Goal: Book appointment/travel/reservation

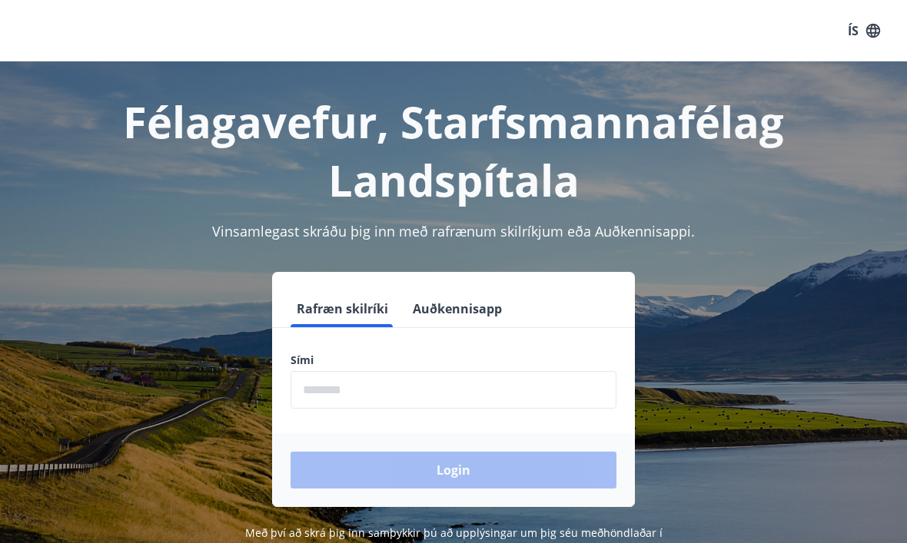
click at [323, 391] on input "phone" at bounding box center [453, 390] width 326 height 38
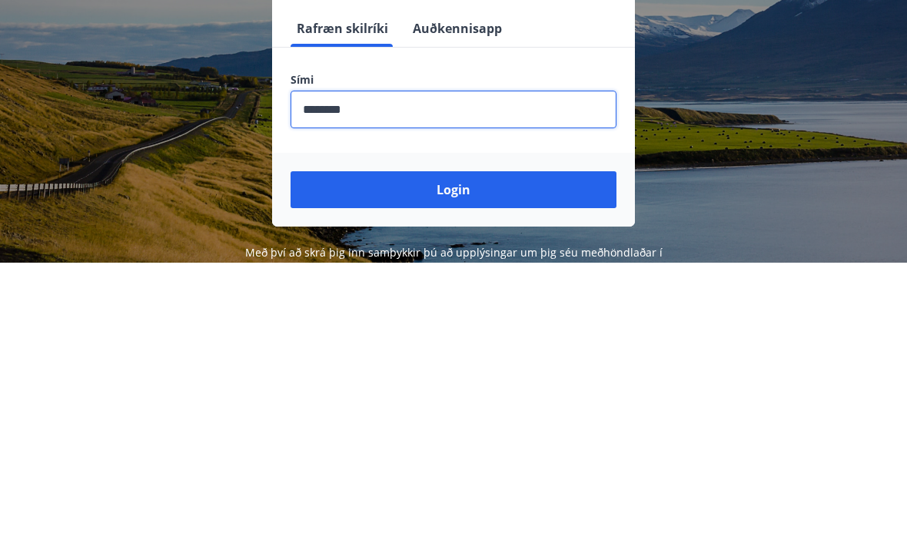
type input "********"
click at [457, 452] on button "Login" at bounding box center [453, 470] width 326 height 37
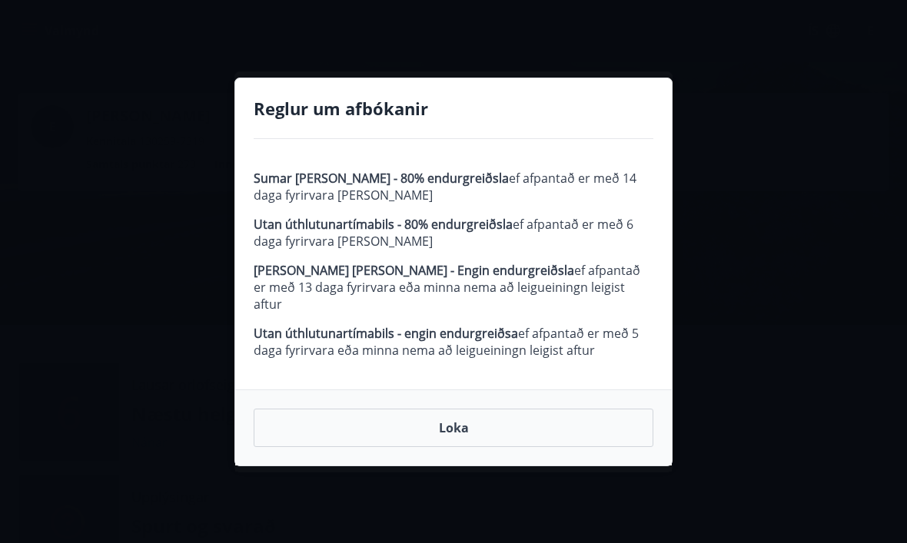
click at [465, 414] on button "Loka" at bounding box center [454, 428] width 400 height 38
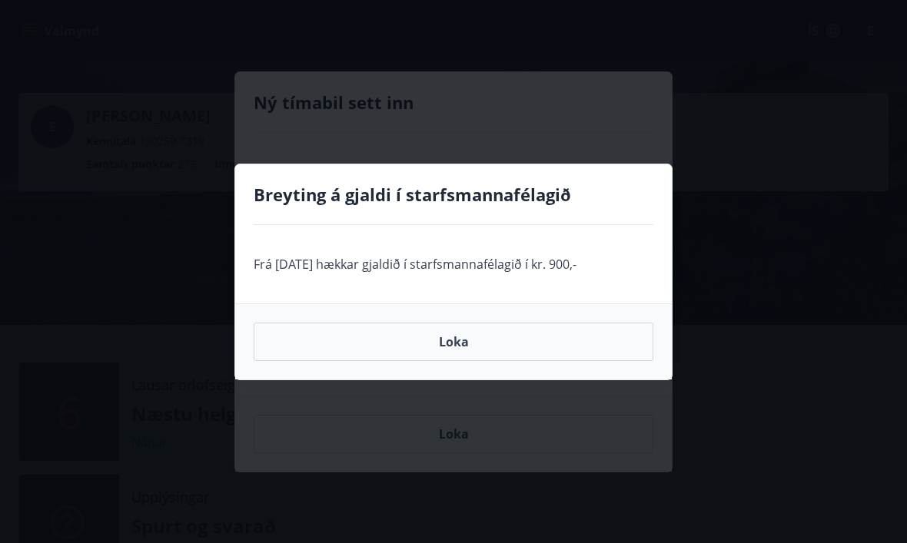
click at [456, 338] on button "Loka" at bounding box center [454, 342] width 400 height 38
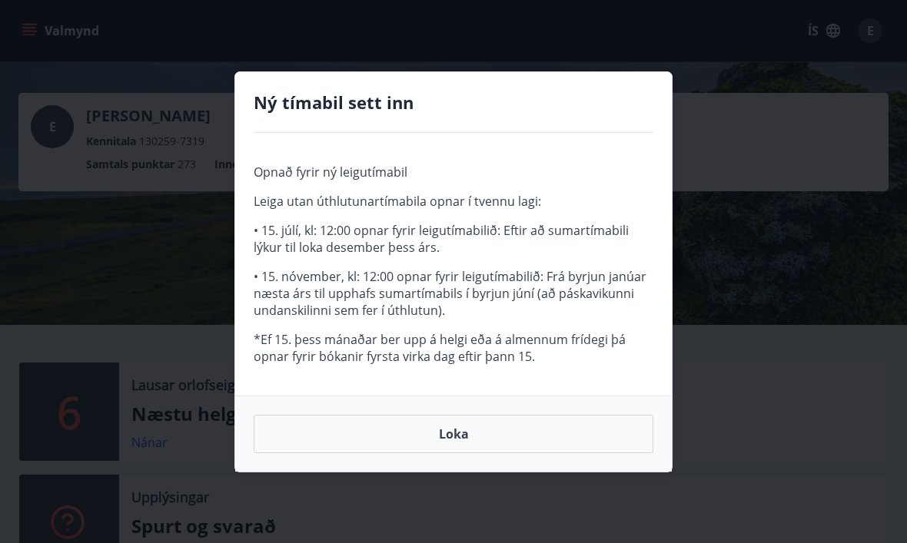
click at [460, 427] on button "Loka" at bounding box center [454, 434] width 400 height 38
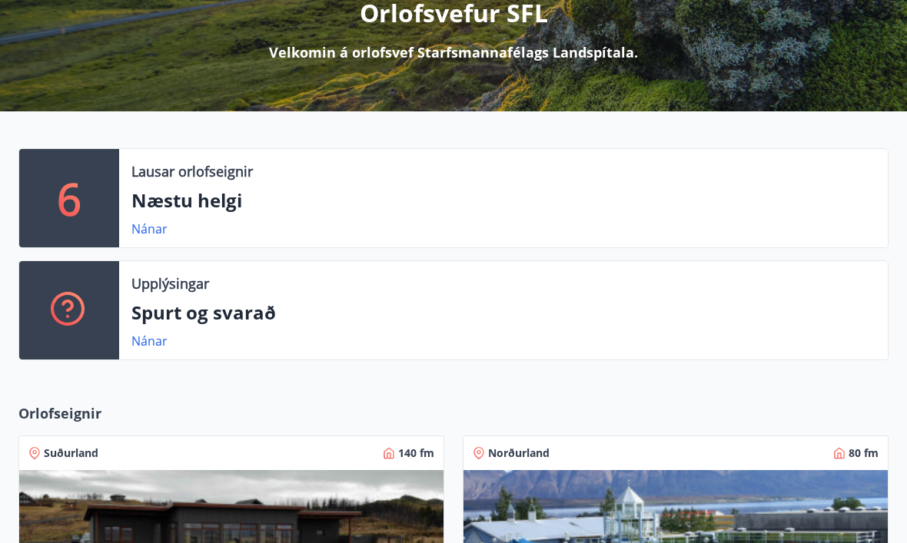
scroll to position [214, 0]
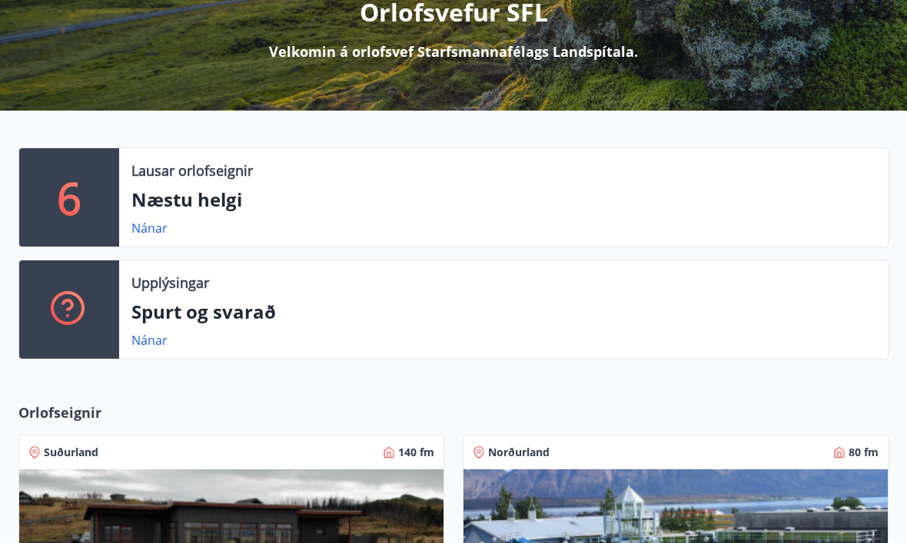
click at [151, 227] on link "Nánar" at bounding box center [149, 228] width 36 height 17
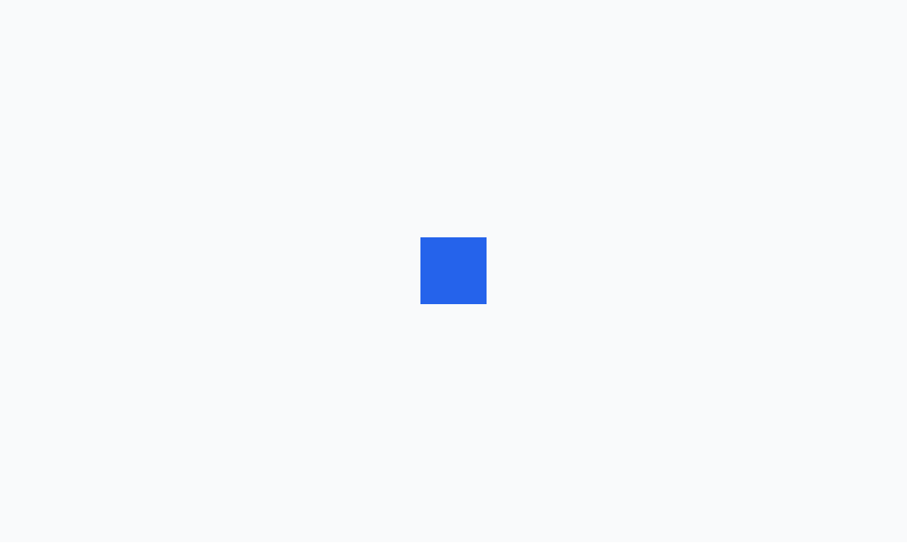
scroll to position [1, 0]
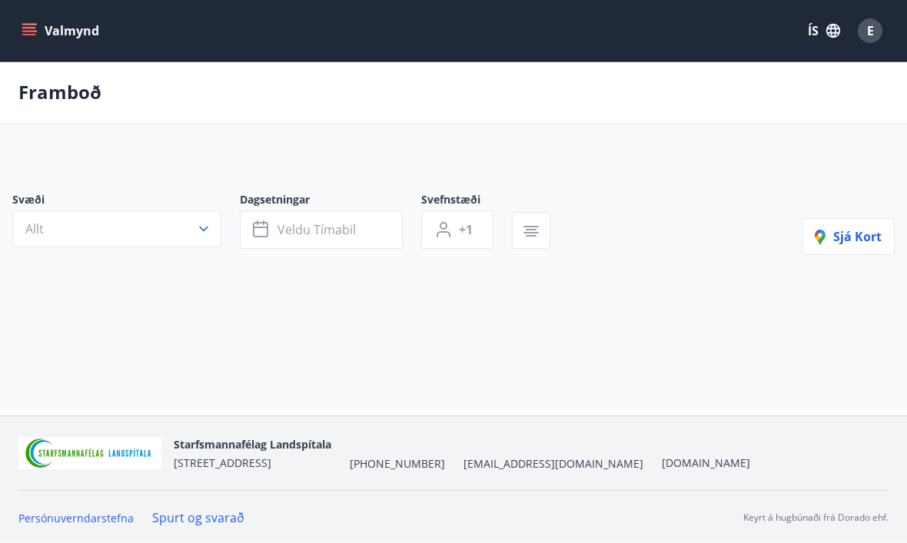
type input "*"
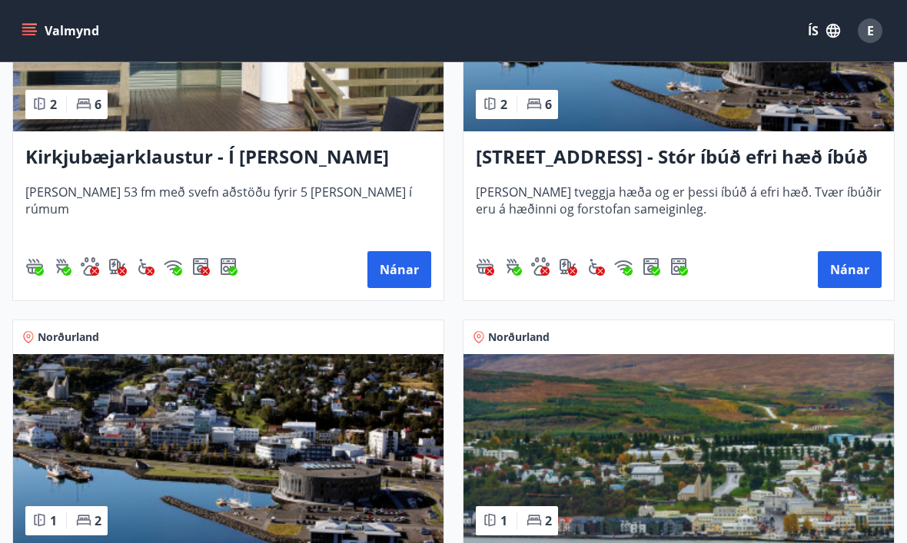
scroll to position [476, 0]
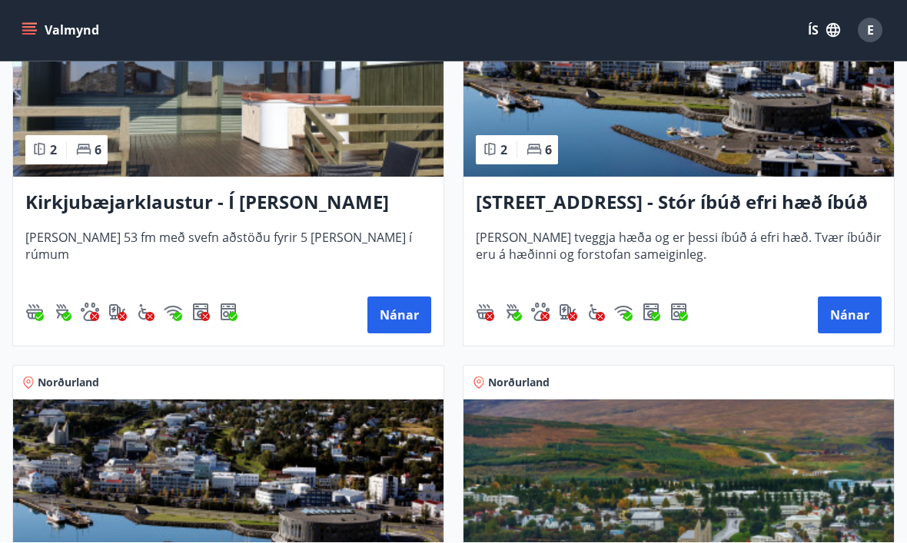
click at [851, 309] on button "Nánar" at bounding box center [849, 315] width 64 height 37
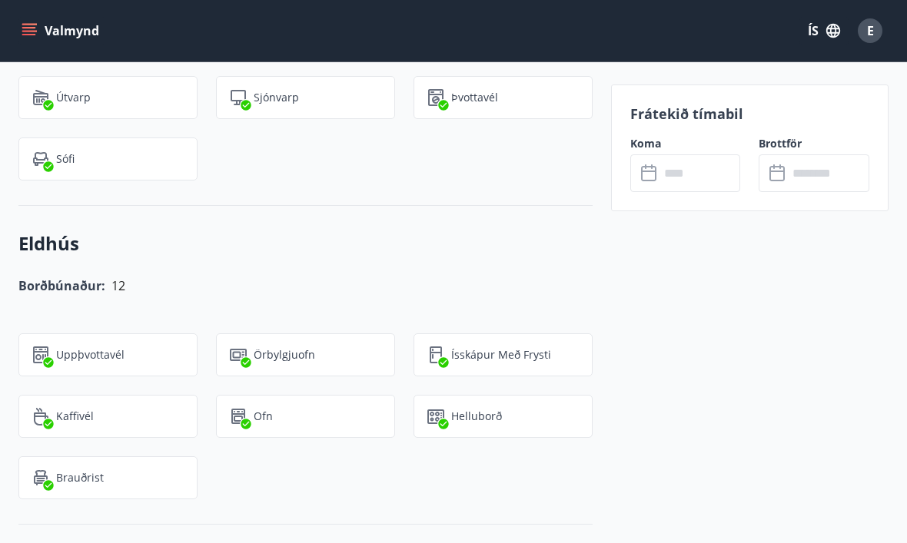
scroll to position [1425, 0]
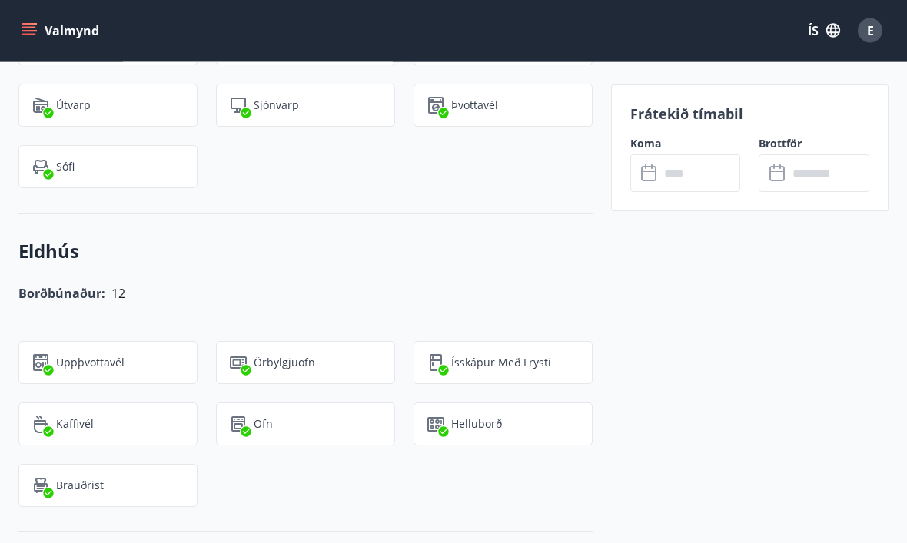
click at [660, 164] on input "text" at bounding box center [699, 173] width 81 height 38
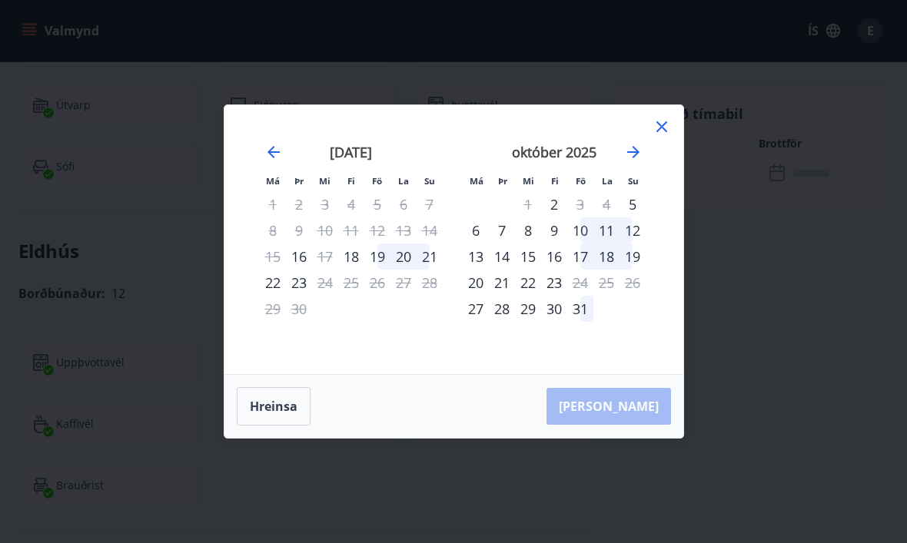
click at [348, 256] on div "18" at bounding box center [351, 257] width 26 height 26
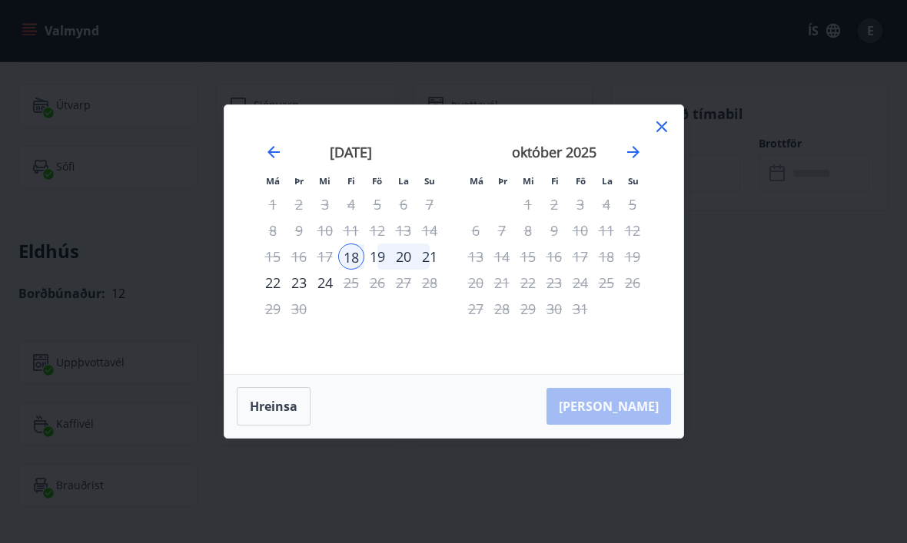
click at [430, 254] on div "21" at bounding box center [429, 257] width 26 height 26
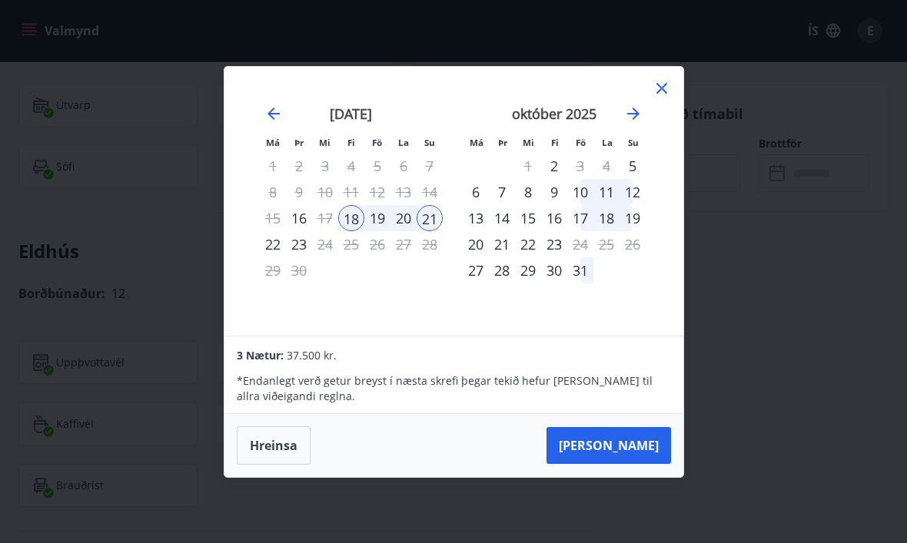
click at [653, 85] on icon at bounding box center [661, 88] width 18 height 18
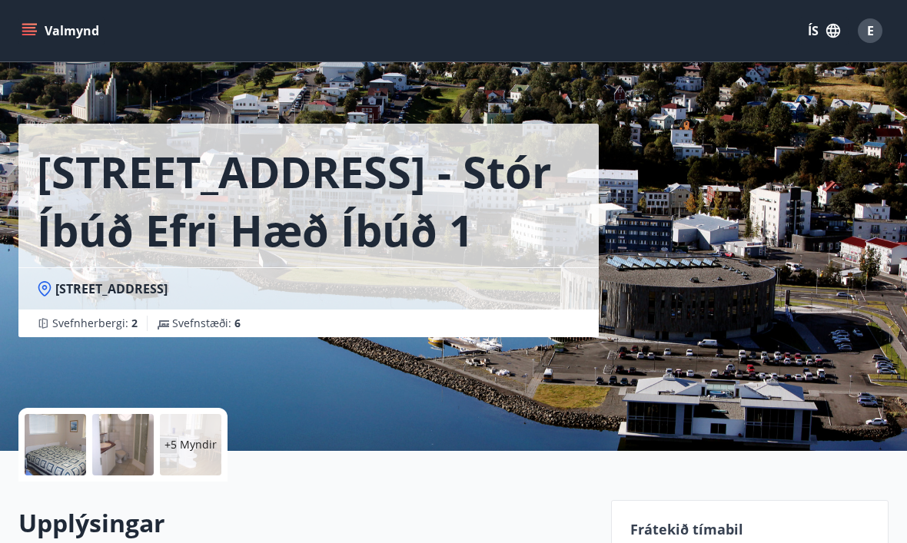
scroll to position [0, 0]
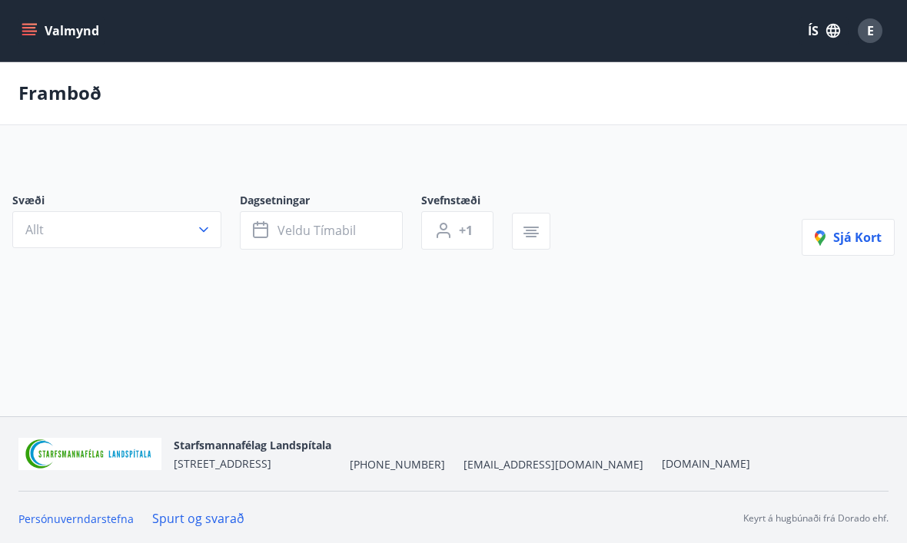
scroll to position [52, 0]
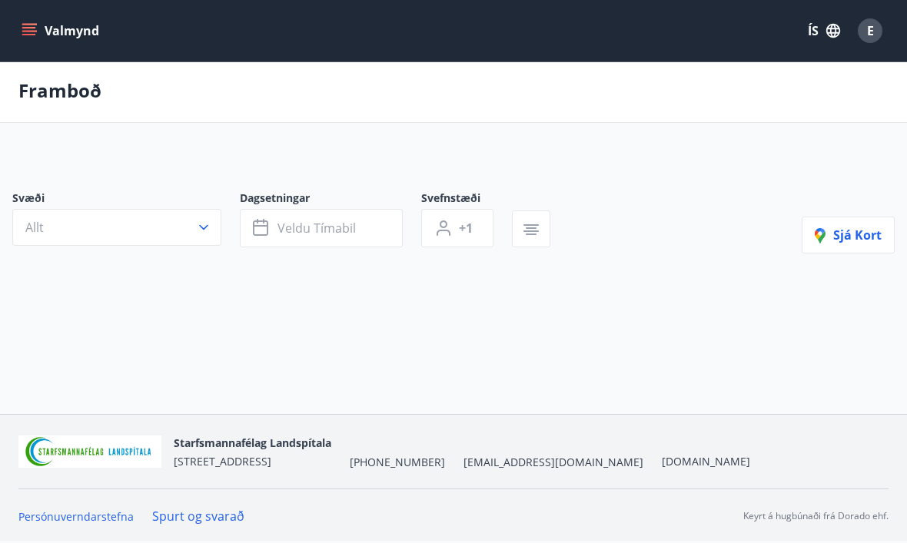
type input "*"
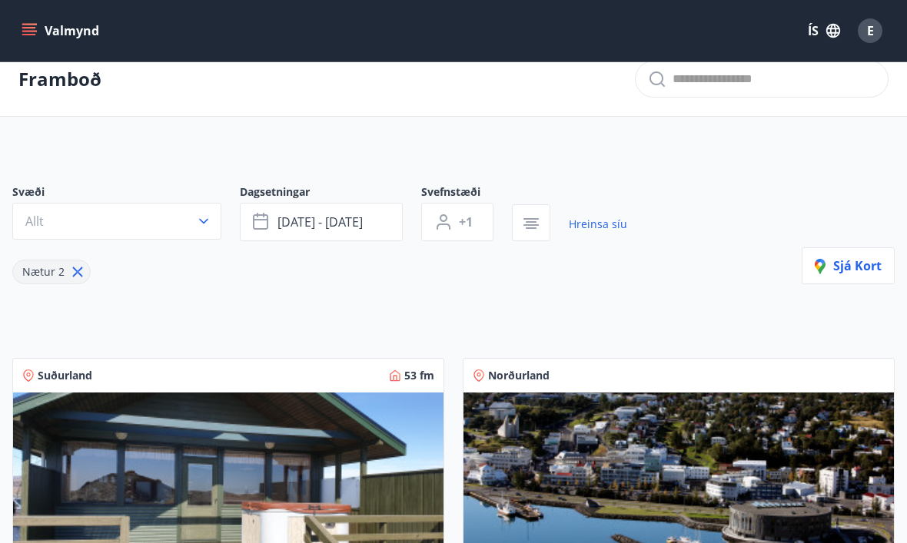
scroll to position [0, 0]
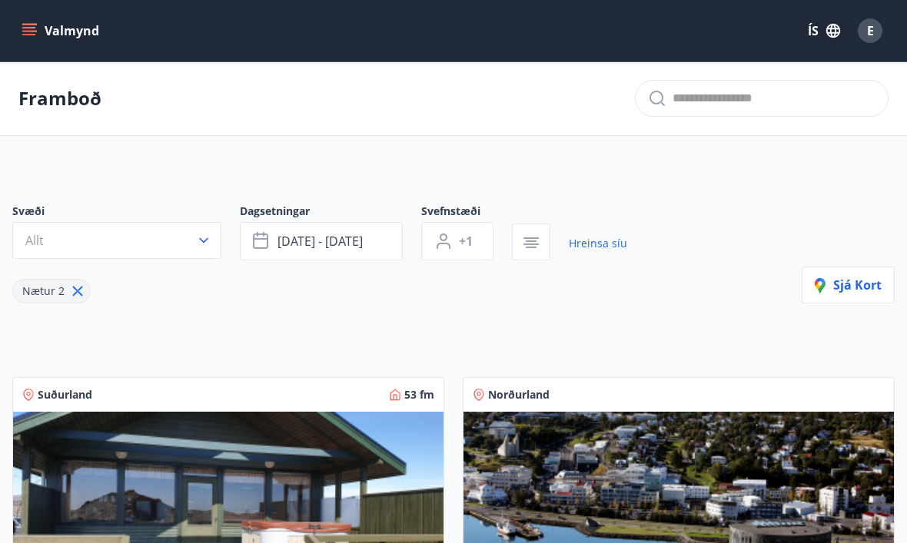
click at [204, 243] on icon "button" at bounding box center [203, 240] width 15 height 15
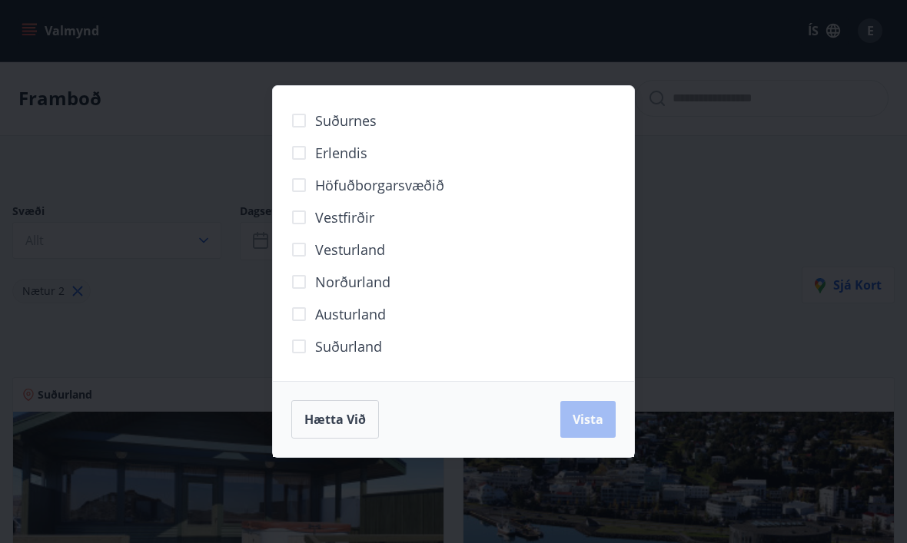
click at [774, 206] on div "Suðurnes Erlendis Höfuðborgarsvæðið Vestfirðir Vesturland Norðurland Austurland…" at bounding box center [453, 271] width 907 height 543
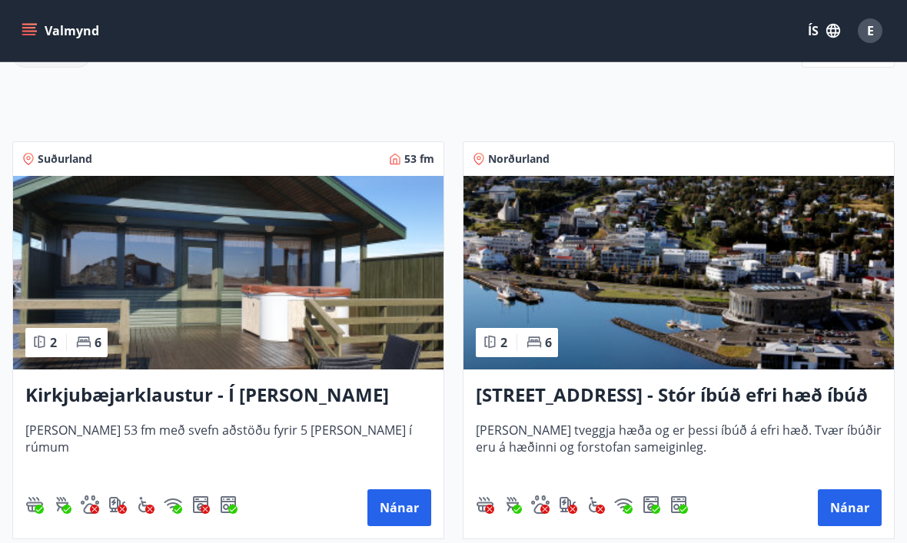
scroll to position [301, 0]
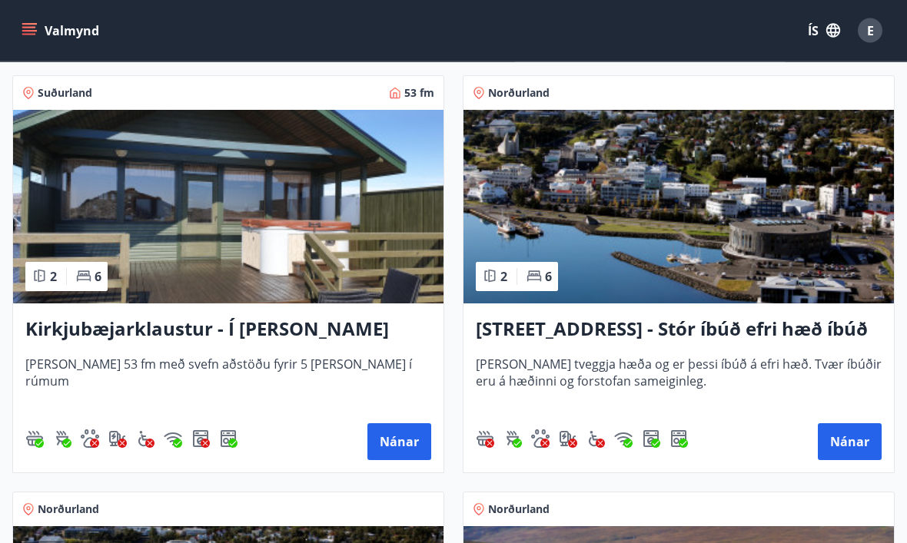
click at [386, 439] on button "Nánar" at bounding box center [399, 442] width 64 height 37
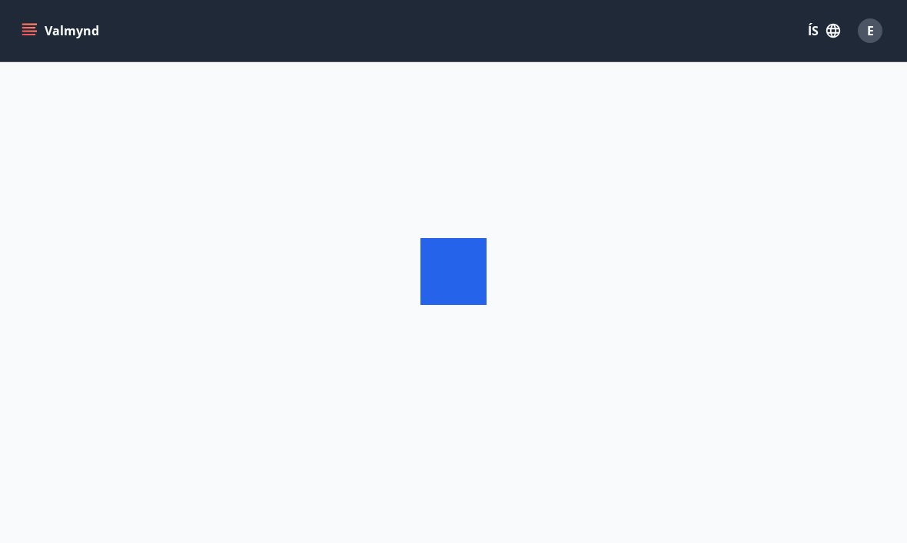
scroll to position [52, 0]
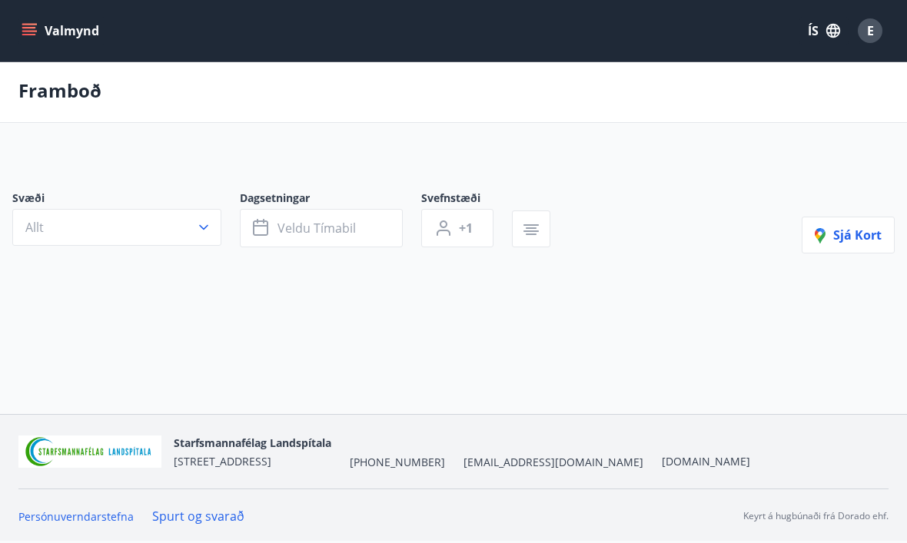
type input "*"
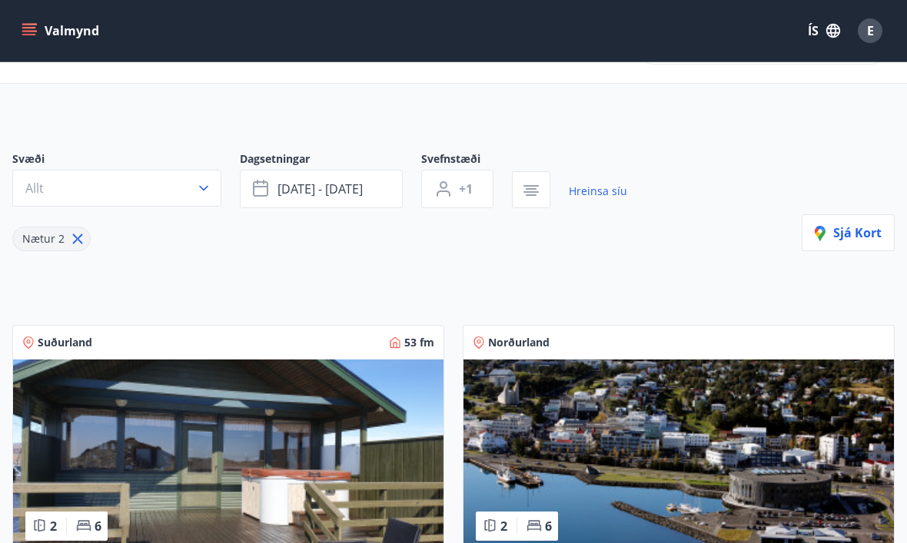
click at [268, 189] on icon "button" at bounding box center [260, 188] width 15 height 15
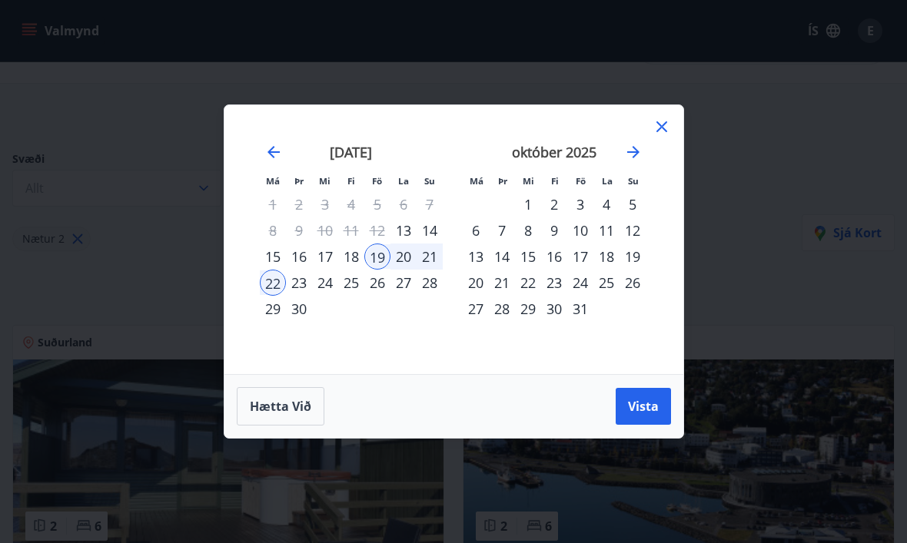
click at [286, 402] on span "Hætta við" at bounding box center [280, 406] width 61 height 17
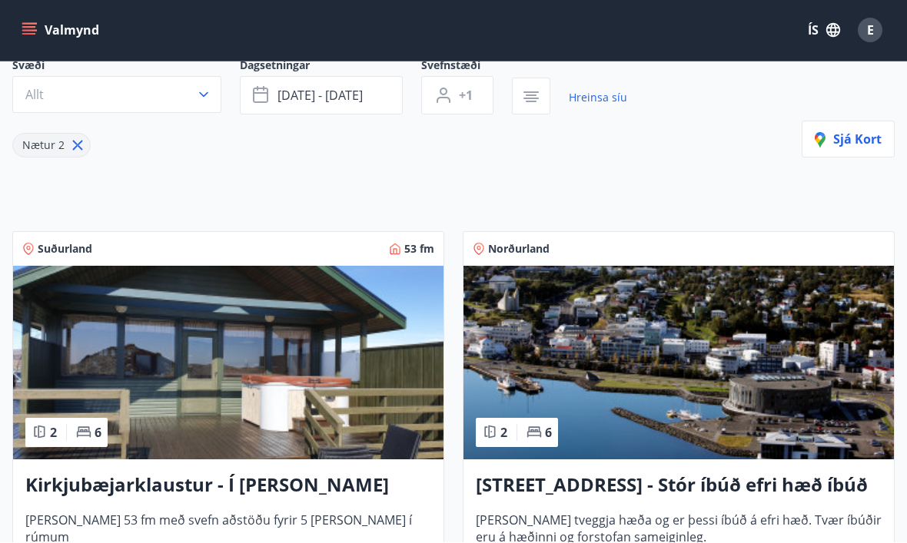
click at [75, 242] on span "Suðurland" at bounding box center [65, 249] width 55 height 15
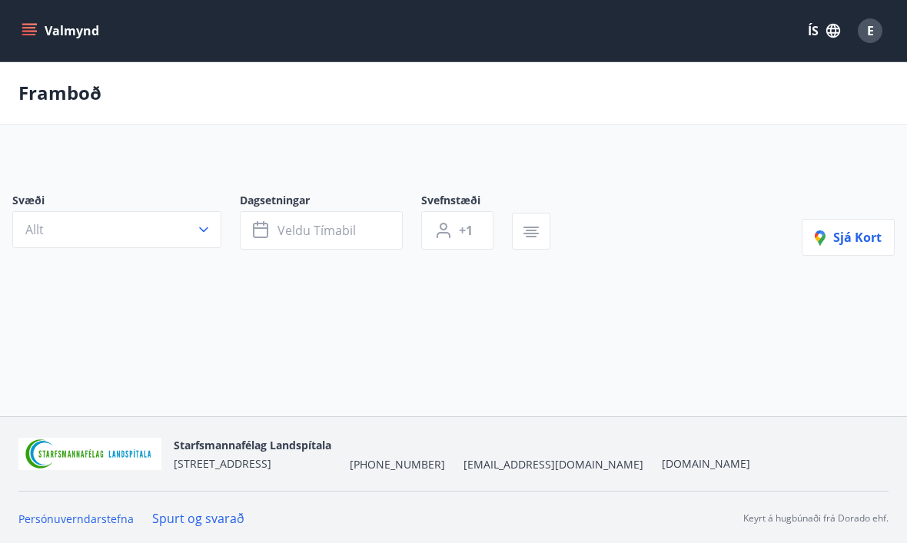
scroll to position [52, 0]
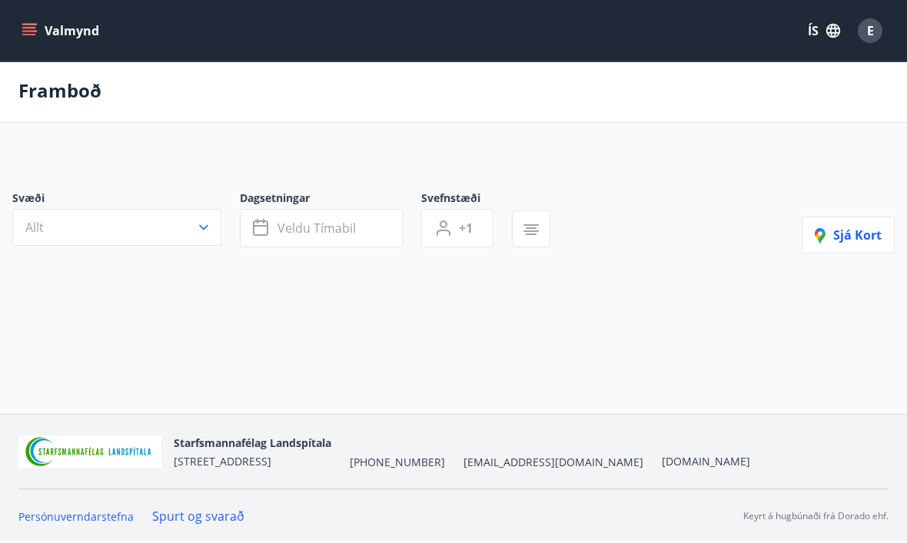
type input "*"
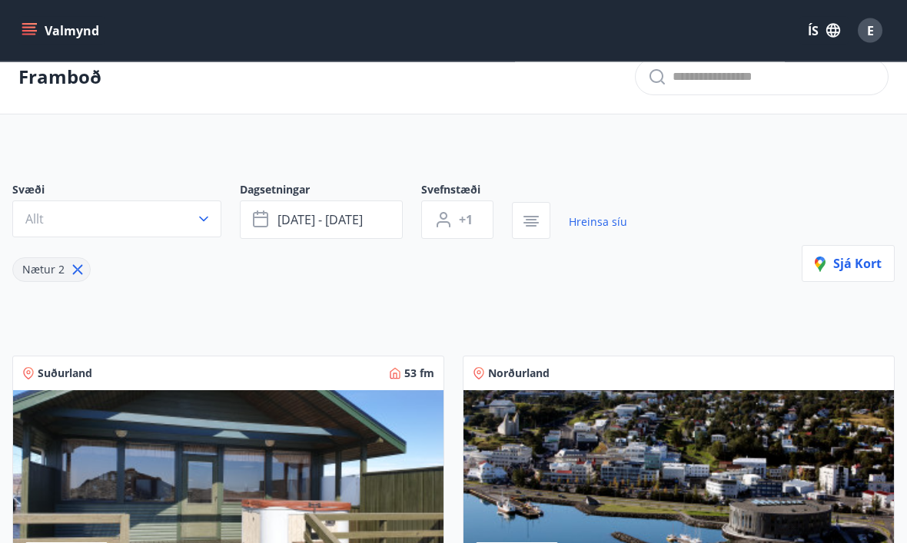
scroll to position [0, 0]
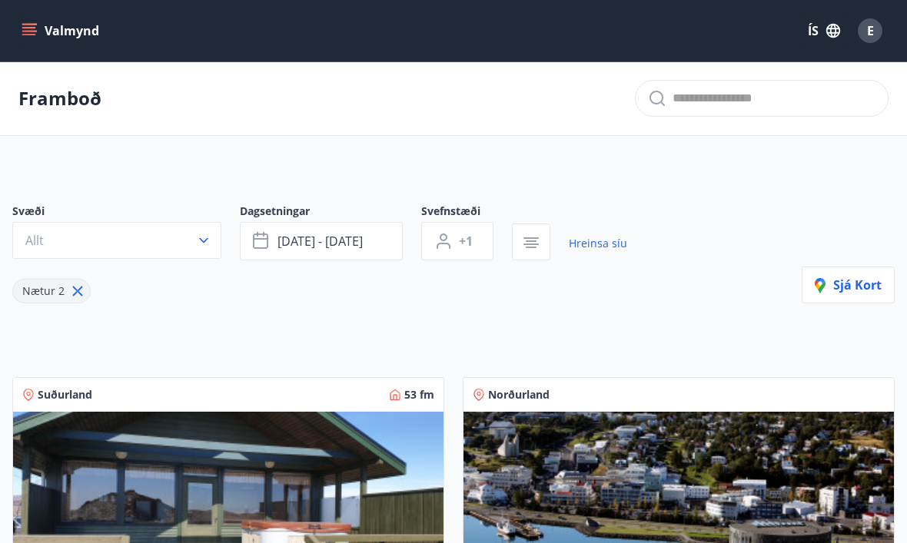
click at [699, 95] on input "text" at bounding box center [773, 98] width 203 height 25
type input "******"
type input "*"
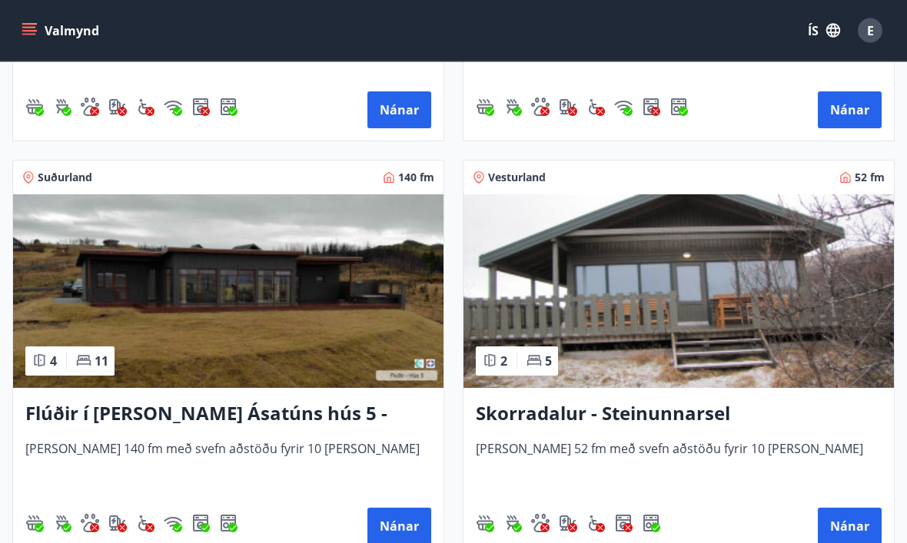
scroll to position [1430, 0]
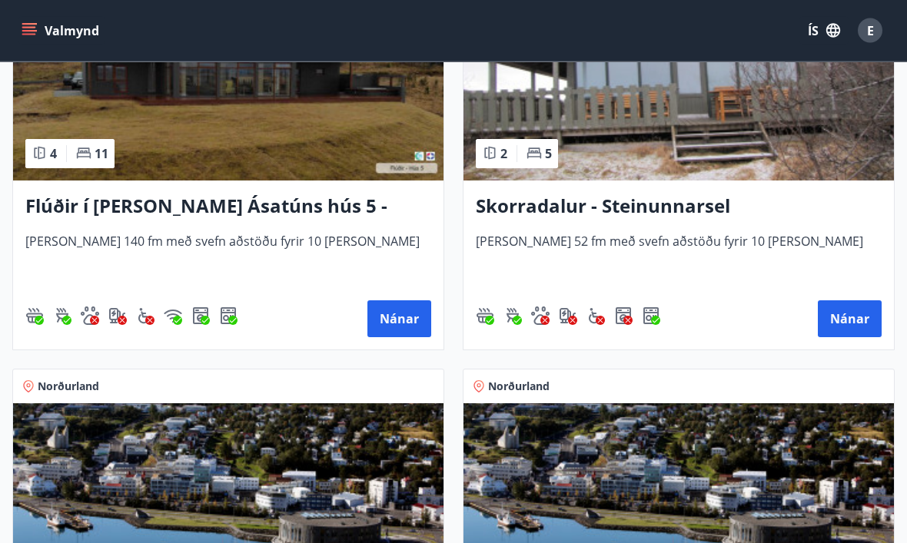
click at [386, 305] on button "Nánar" at bounding box center [399, 319] width 64 height 37
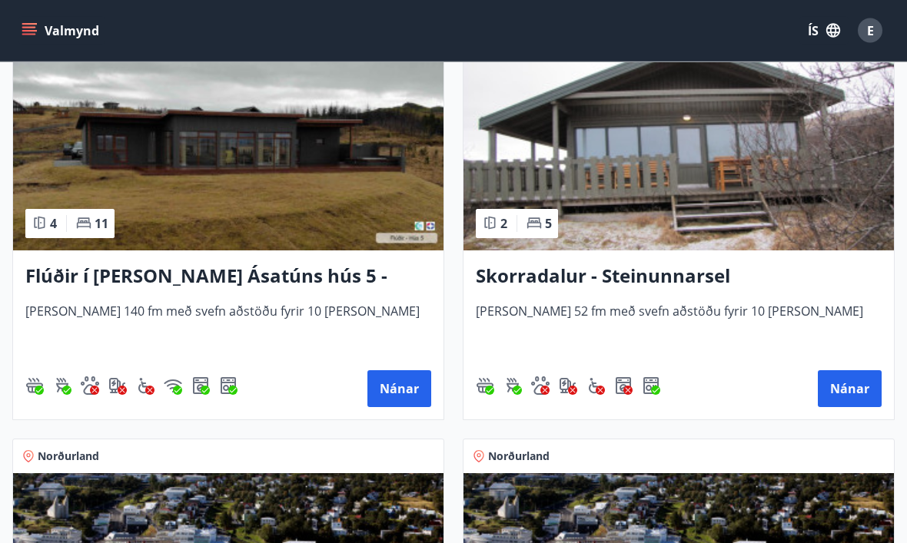
scroll to position [1567, 0]
click at [389, 386] on button "Nánar" at bounding box center [399, 388] width 64 height 37
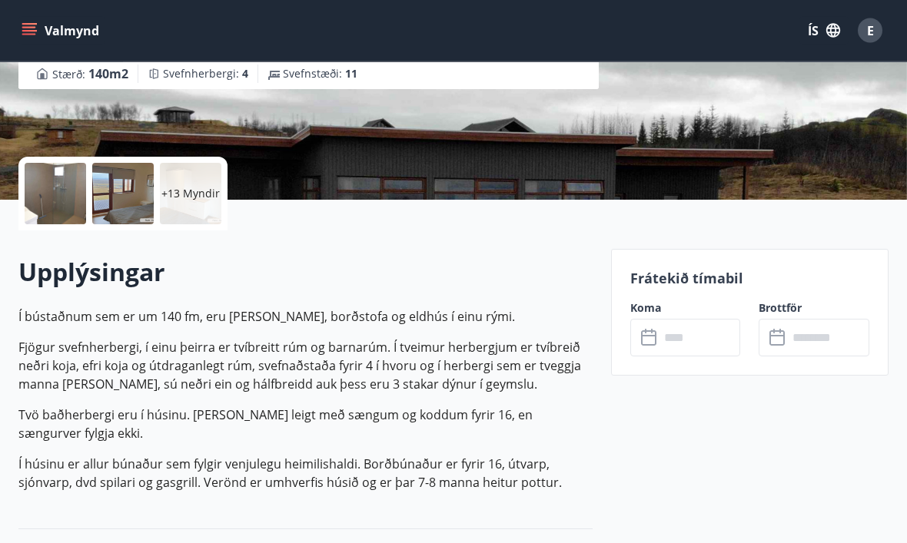
scroll to position [261, 0]
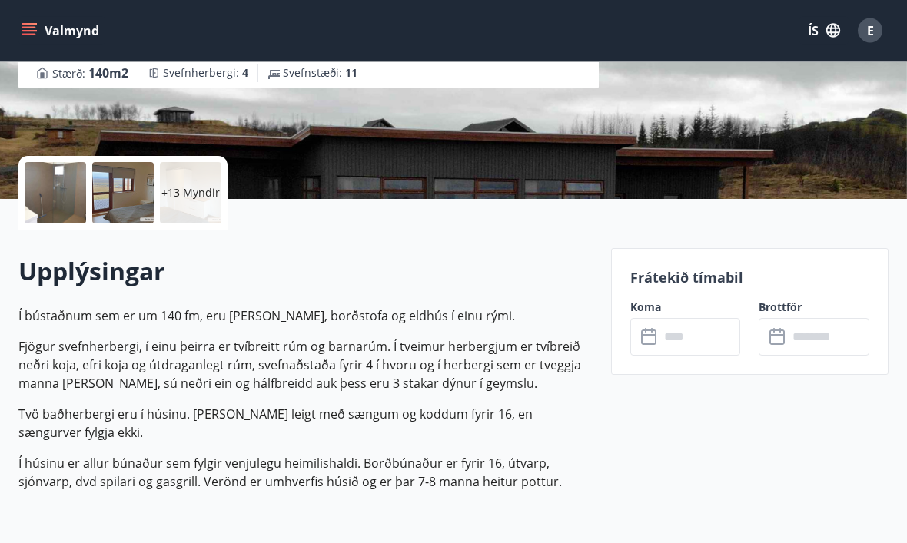
click at [652, 340] on icon at bounding box center [650, 338] width 18 height 18
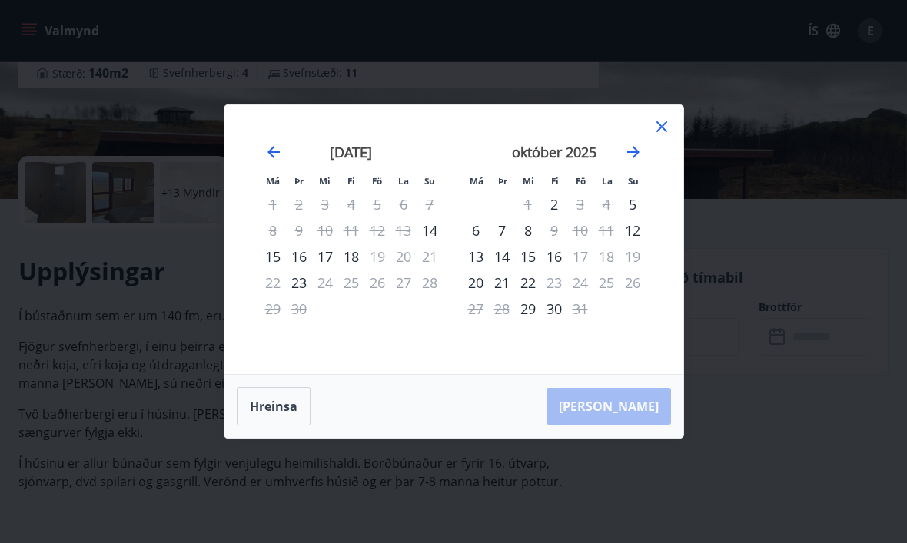
click at [663, 136] on icon at bounding box center [661, 127] width 18 height 18
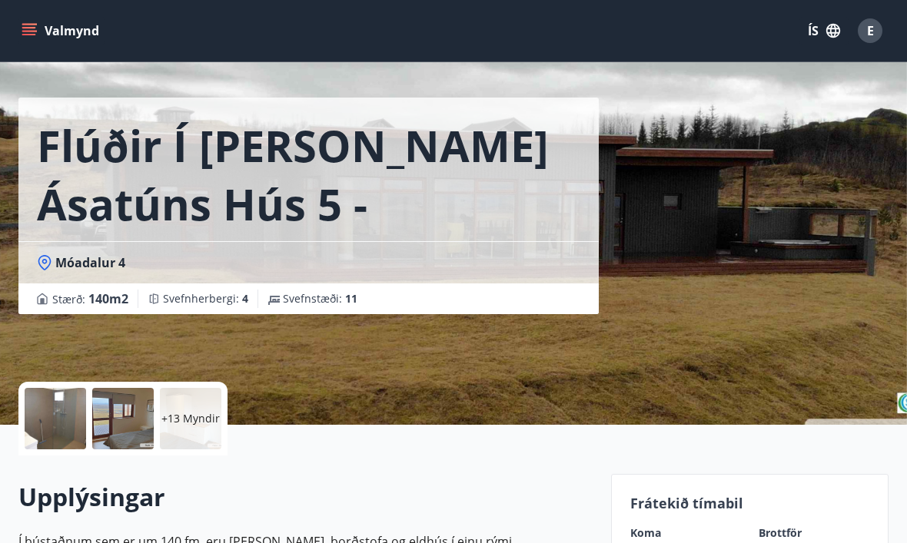
scroll to position [0, 0]
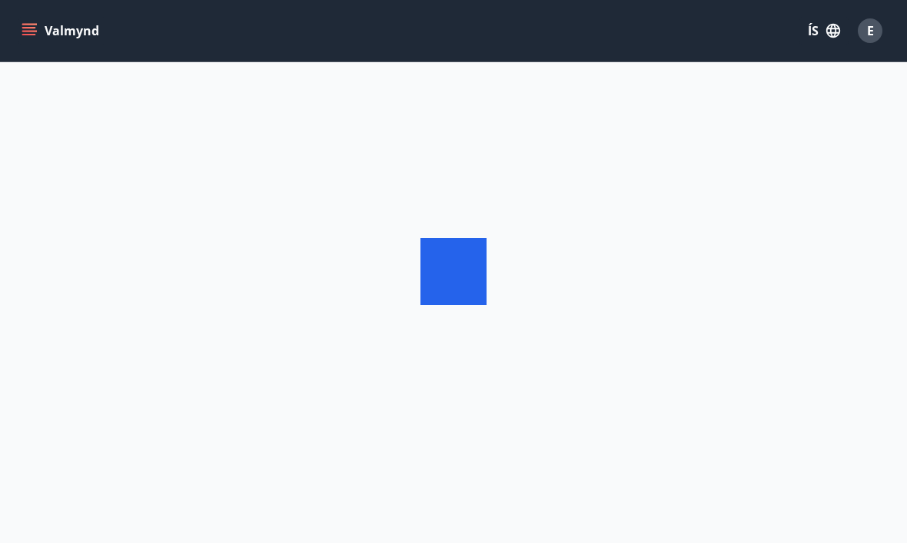
scroll to position [52, 0]
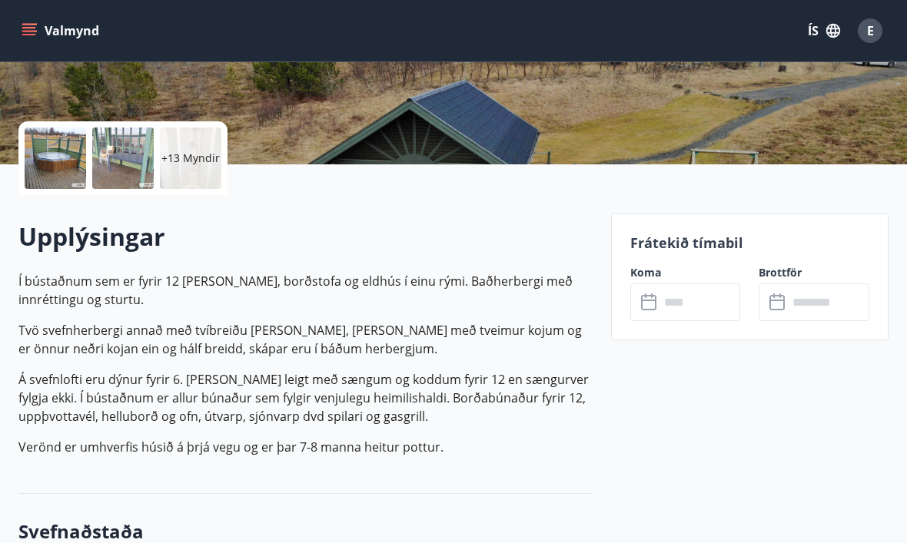
scroll to position [305, 0]
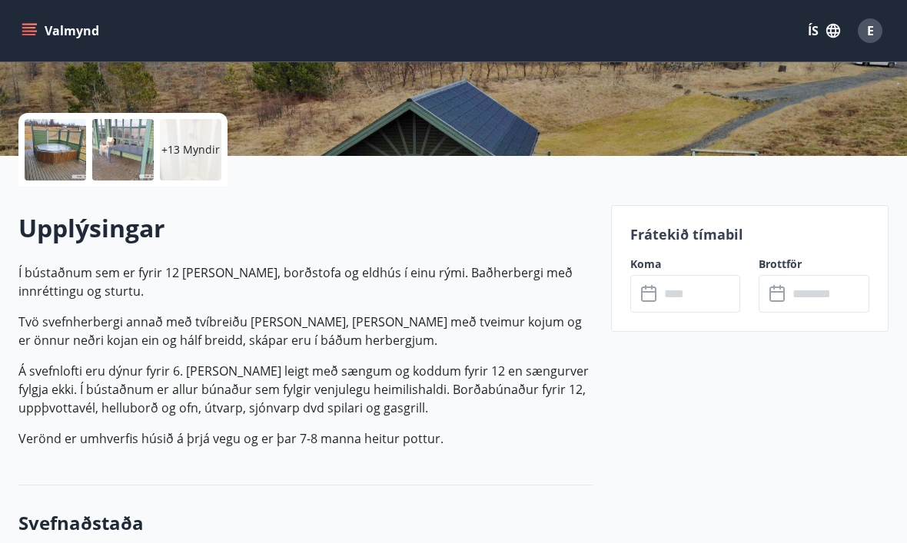
click at [660, 279] on input "text" at bounding box center [699, 294] width 81 height 38
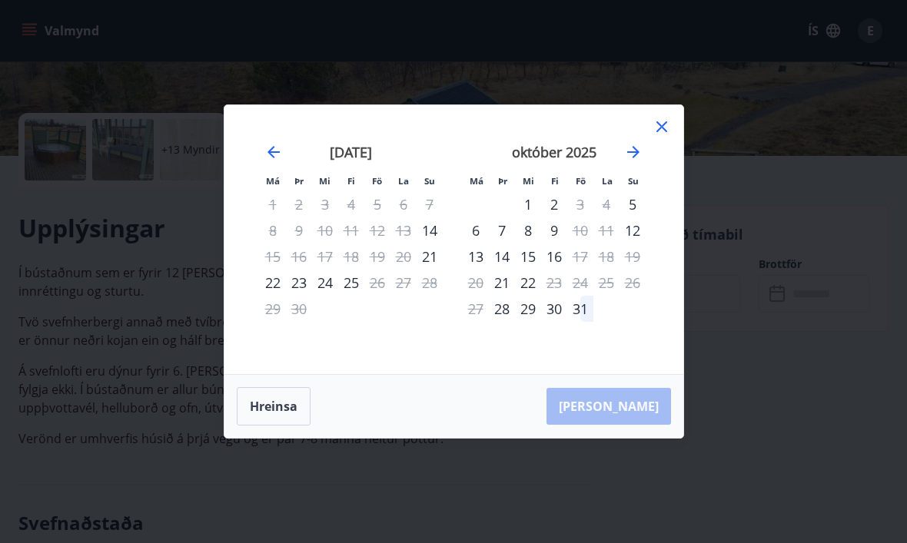
click at [653, 136] on icon at bounding box center [661, 127] width 18 height 18
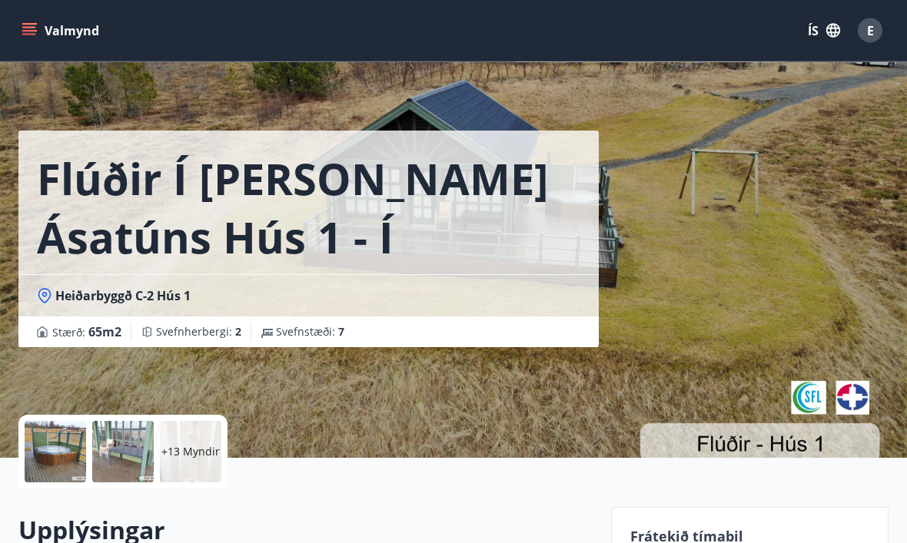
scroll to position [0, 0]
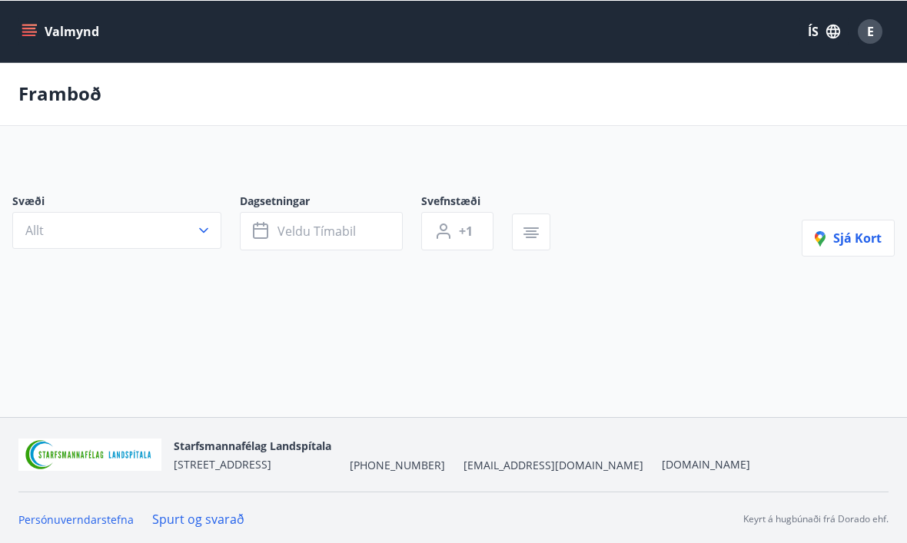
scroll to position [52, 0]
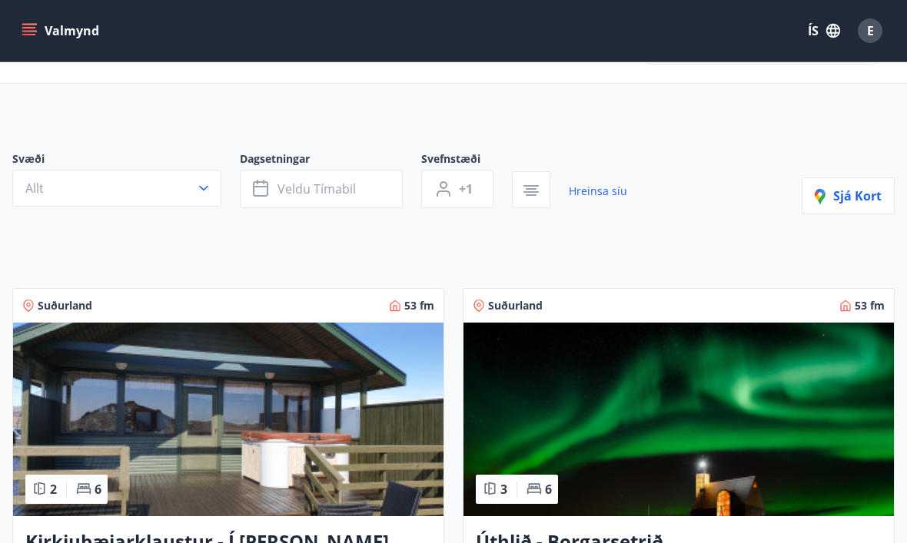
click at [871, 28] on span "E" at bounding box center [870, 30] width 7 height 17
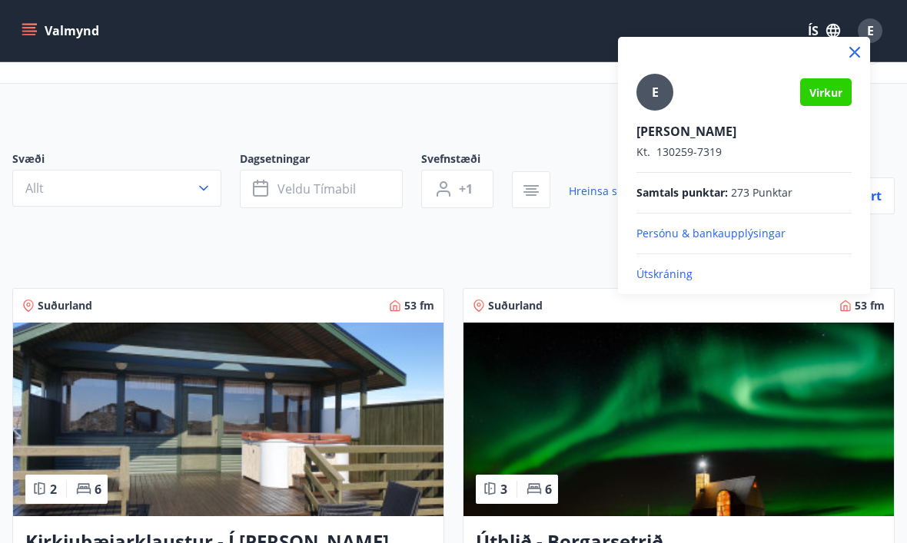
click at [668, 274] on p "Útskráning" at bounding box center [743, 274] width 215 height 15
